Goal: Transaction & Acquisition: Purchase product/service

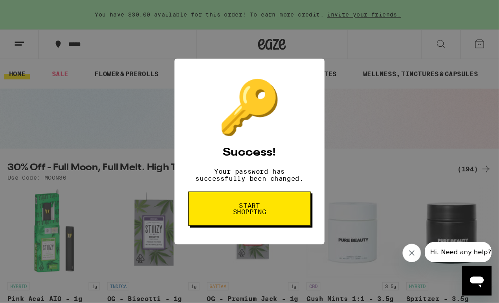
click at [232, 183] on span "Start shopping" at bounding box center [212, 177] width 40 height 11
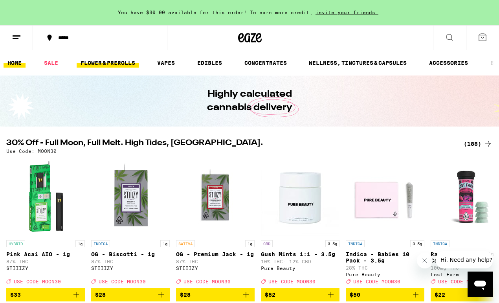
click at [101, 60] on link "FLOWER & PREROLLS" at bounding box center [108, 62] width 62 height 9
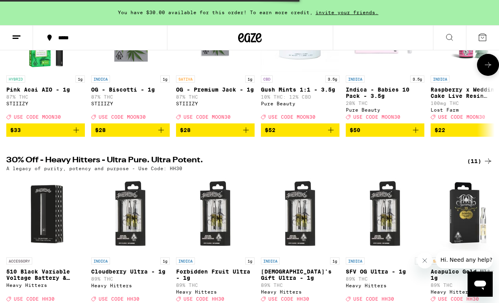
scroll to position [97, 0]
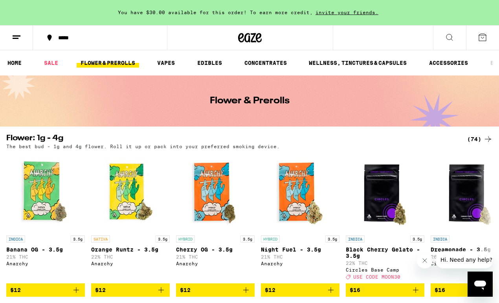
click at [446, 34] on icon at bounding box center [449, 37] width 9 height 9
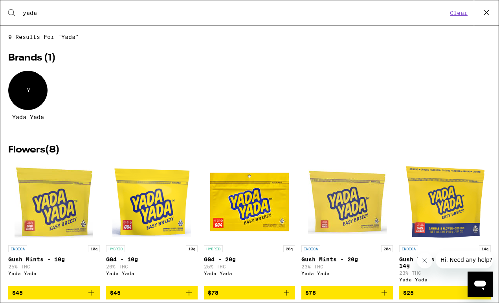
click at [61, 15] on input "yada" at bounding box center [234, 12] width 425 height 7
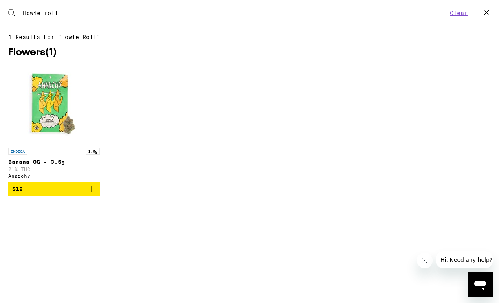
type input "Howie roll"
click at [55, 17] on div "Search for Products Howie roll Clear" at bounding box center [249, 12] width 498 height 25
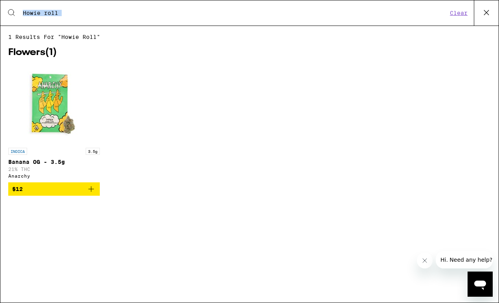
click at [55, 17] on div "Search for Products Howie roll Clear" at bounding box center [249, 12] width 498 height 25
click at [72, 11] on input "Howie roll" at bounding box center [234, 12] width 425 height 7
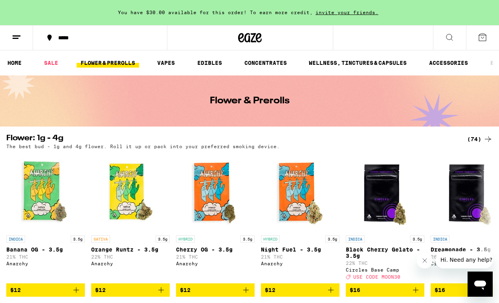
click at [449, 36] on icon at bounding box center [449, 37] width 9 height 9
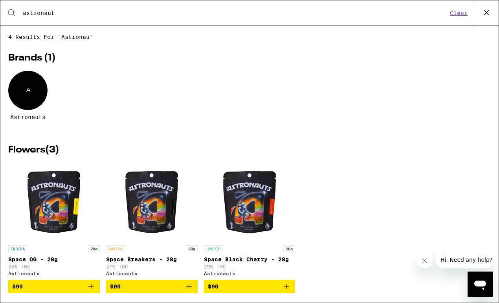
type input "astronauts"
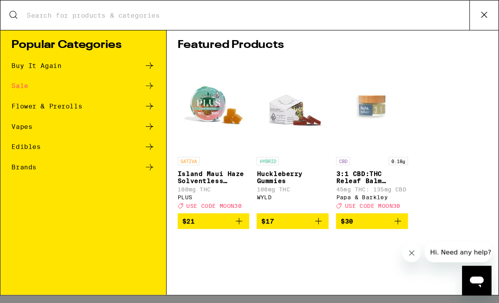
click at [94, 11] on input "Search for Products" at bounding box center [210, 12] width 377 height 7
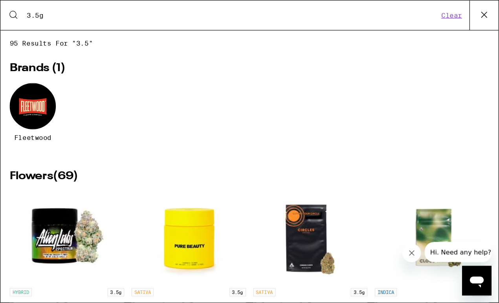
type input "3.5g"
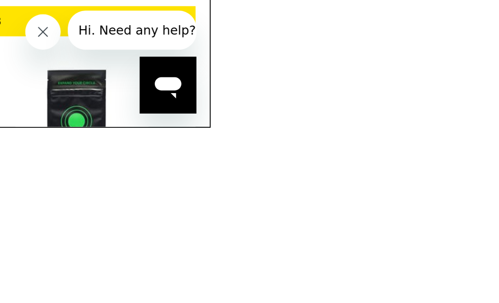
scroll to position [336, 0]
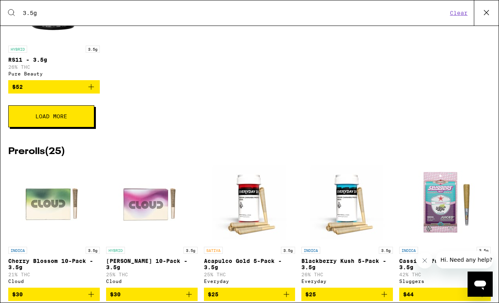
scroll to position [645, 0]
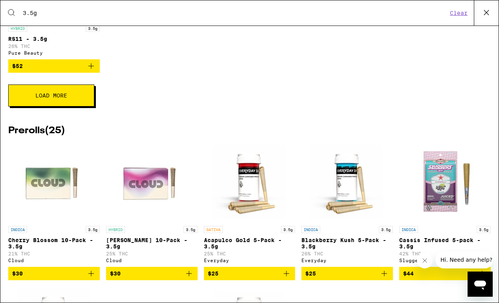
click at [65, 106] on button "Load More" at bounding box center [51, 95] width 86 height 22
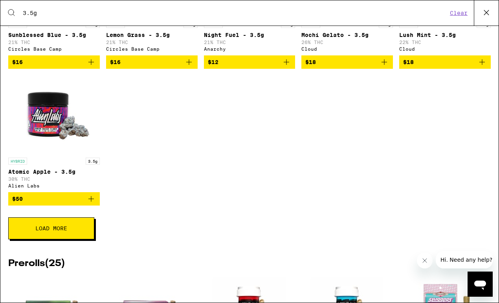
scroll to position [803, 0]
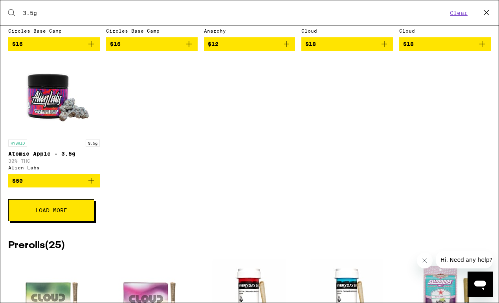
click at [64, 221] on button "Load More" at bounding box center [51, 210] width 86 height 22
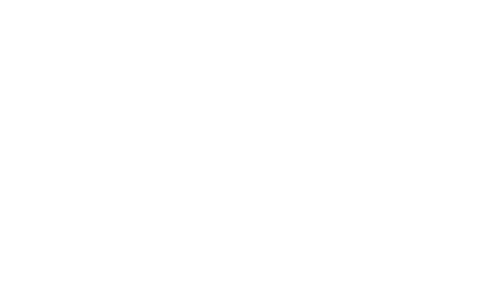
scroll to position [606, 0]
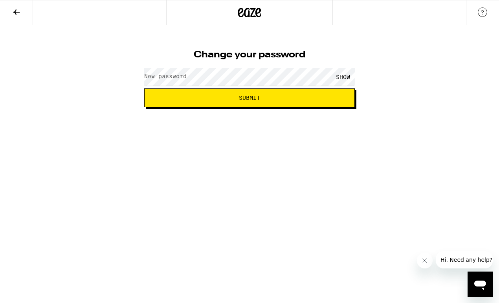
click at [166, 76] on label "New password" at bounding box center [165, 76] width 42 height 6
click at [249, 98] on button "Submit" at bounding box center [249, 97] width 210 height 19
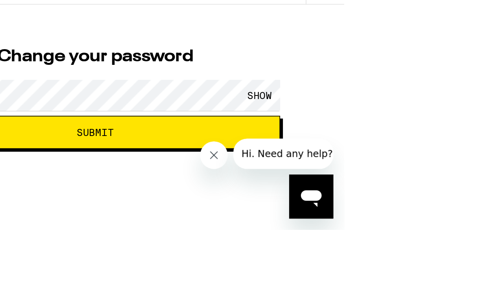
click at [247, 87] on div "SHOW" at bounding box center [235, 96] width 24 height 18
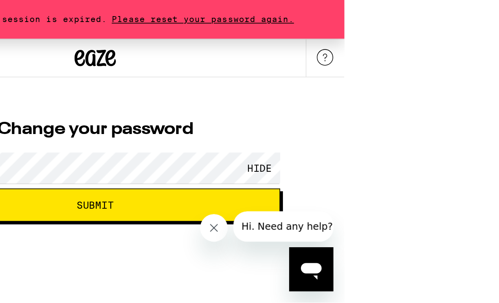
click at [125, 119] on span "Submit" at bounding box center [141, 116] width 197 height 5
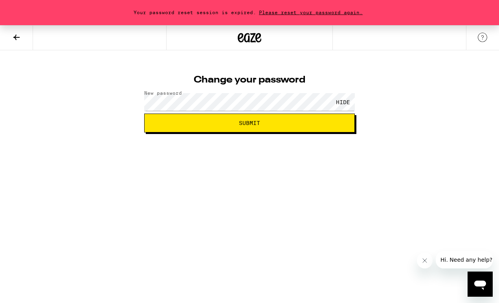
click at [249, 34] on icon at bounding box center [250, 37] width 12 height 9
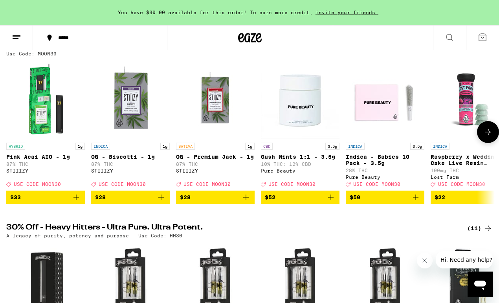
scroll to position [97, 0]
